Goal: Check status: Check status

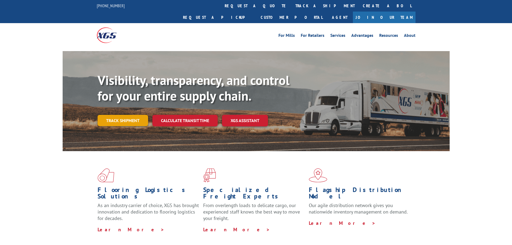
click at [125, 115] on link "Track shipment" at bounding box center [123, 120] width 51 height 11
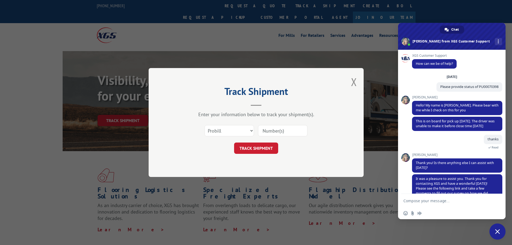
scroll to position [20, 0]
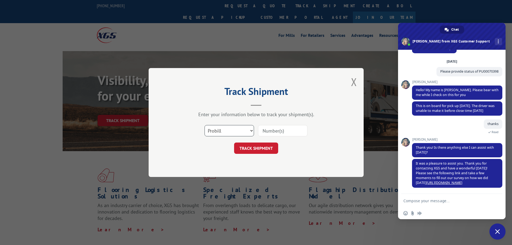
click at [242, 131] on select "Select category... Probill BOL PO" at bounding box center [228, 130] width 49 height 11
select select "bol"
click at [204, 125] on select "Select category... Probill BOL PO" at bounding box center [228, 130] width 49 height 11
click at [269, 131] on input at bounding box center [282, 130] width 49 height 11
paste input "FPX00335099"
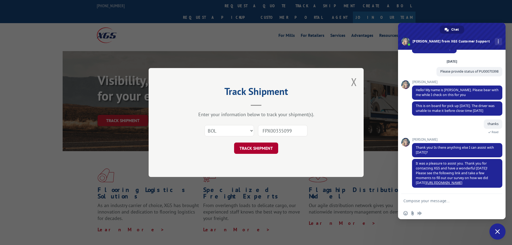
type input "FPX00335099"
click at [269, 149] on button "TRACK SHIPMENT" at bounding box center [256, 147] width 44 height 11
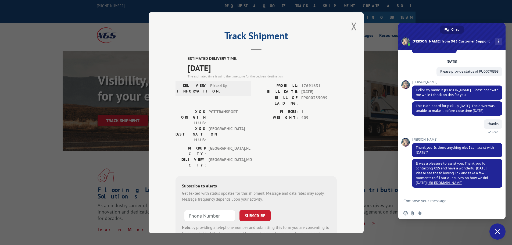
click at [266, 145] on div "[GEOGRAPHIC_DATA]: [GEOGRAPHIC_DATA] , [GEOGRAPHIC_DATA] [GEOGRAPHIC_DATA]: [GE…" at bounding box center [255, 157] width 161 height 25
click at [305, 85] on span "17691631" at bounding box center [318, 85] width 35 height 6
click at [316, 97] on span "FPX00335099" at bounding box center [318, 100] width 35 height 11
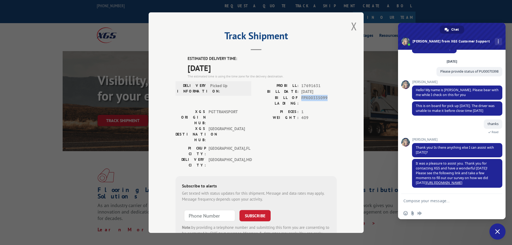
copy span "FPX00335099"
click at [309, 87] on span "17691631" at bounding box center [318, 85] width 35 height 6
copy span "17691631"
click at [314, 95] on span "FPX00335099" at bounding box center [318, 100] width 35 height 11
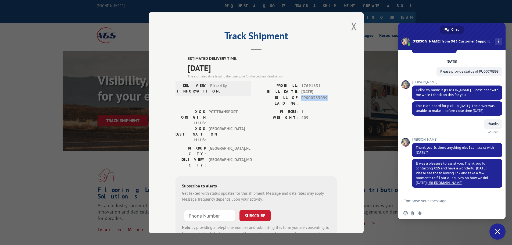
click at [314, 95] on span "FPX00335099" at bounding box center [318, 100] width 35 height 11
copy span "FPX00335099"
click at [308, 99] on span "FPX00335099" at bounding box center [318, 100] width 35 height 11
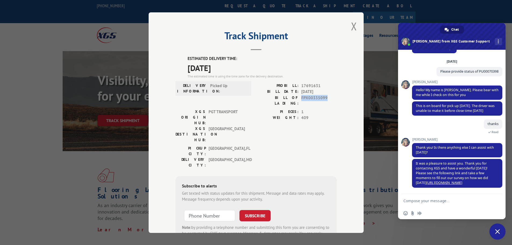
click at [308, 99] on span "FPX00335099" at bounding box center [318, 100] width 35 height 11
click at [304, 84] on span "17691631" at bounding box center [318, 85] width 35 height 6
copy span "17691631"
